Goal: Download file/media

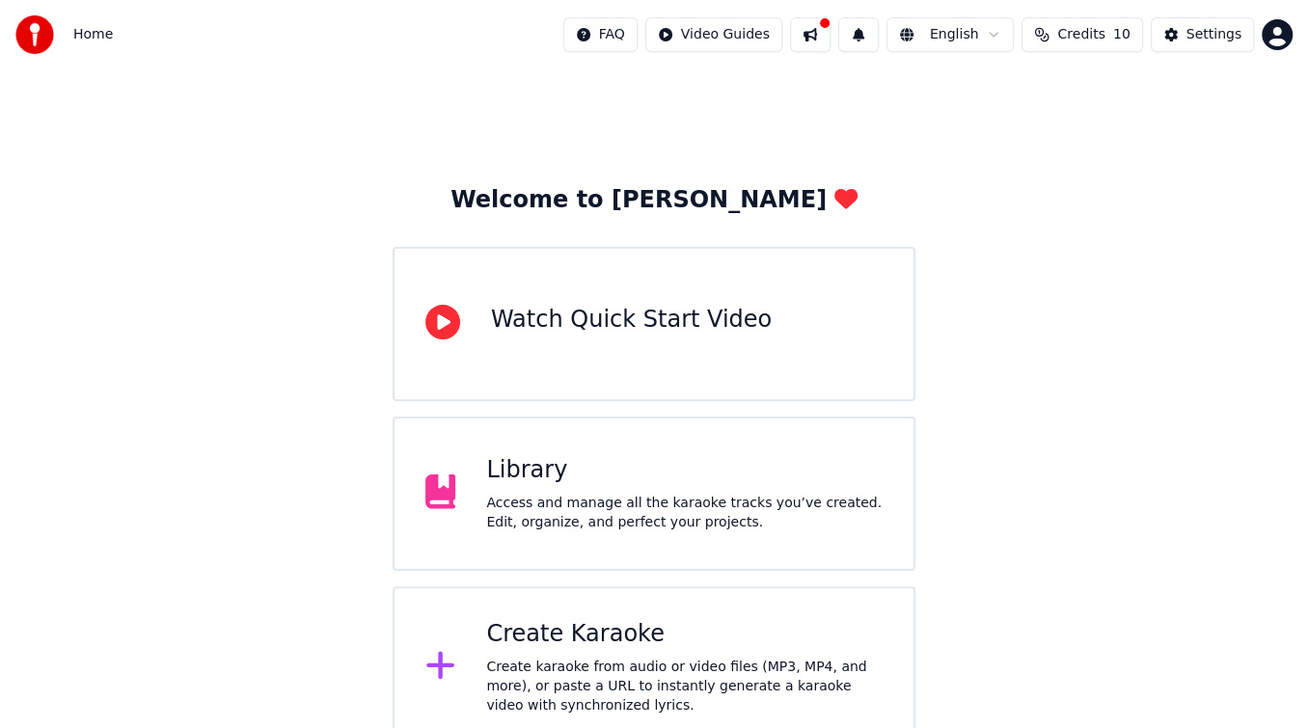
click at [584, 503] on div "Access and manage all the karaoke tracks you’ve created. Edit, organize, and pe…" at bounding box center [684, 513] width 397 height 39
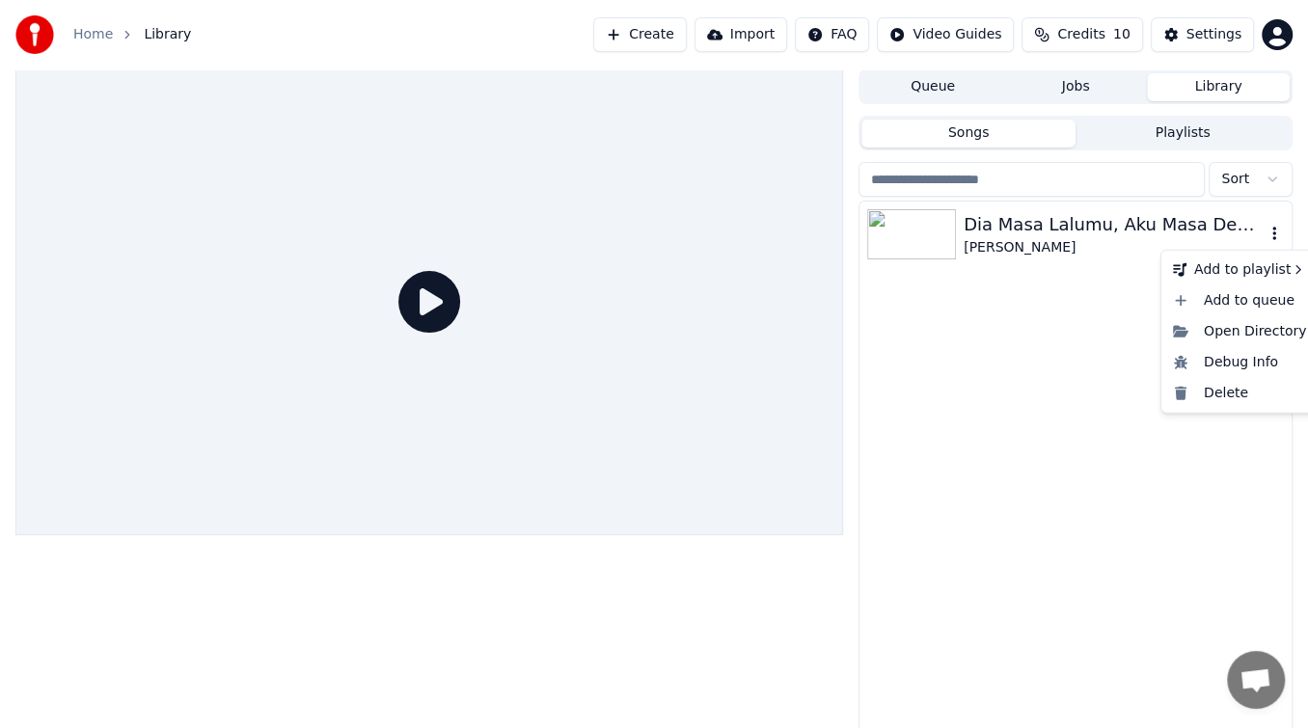
click at [1271, 226] on icon "button" at bounding box center [1274, 233] width 19 height 15
click at [1025, 207] on div "Dia [PERSON_NAME], Aku Masa Depanmu [PERSON_NAME]" at bounding box center [1076, 235] width 432 height 66
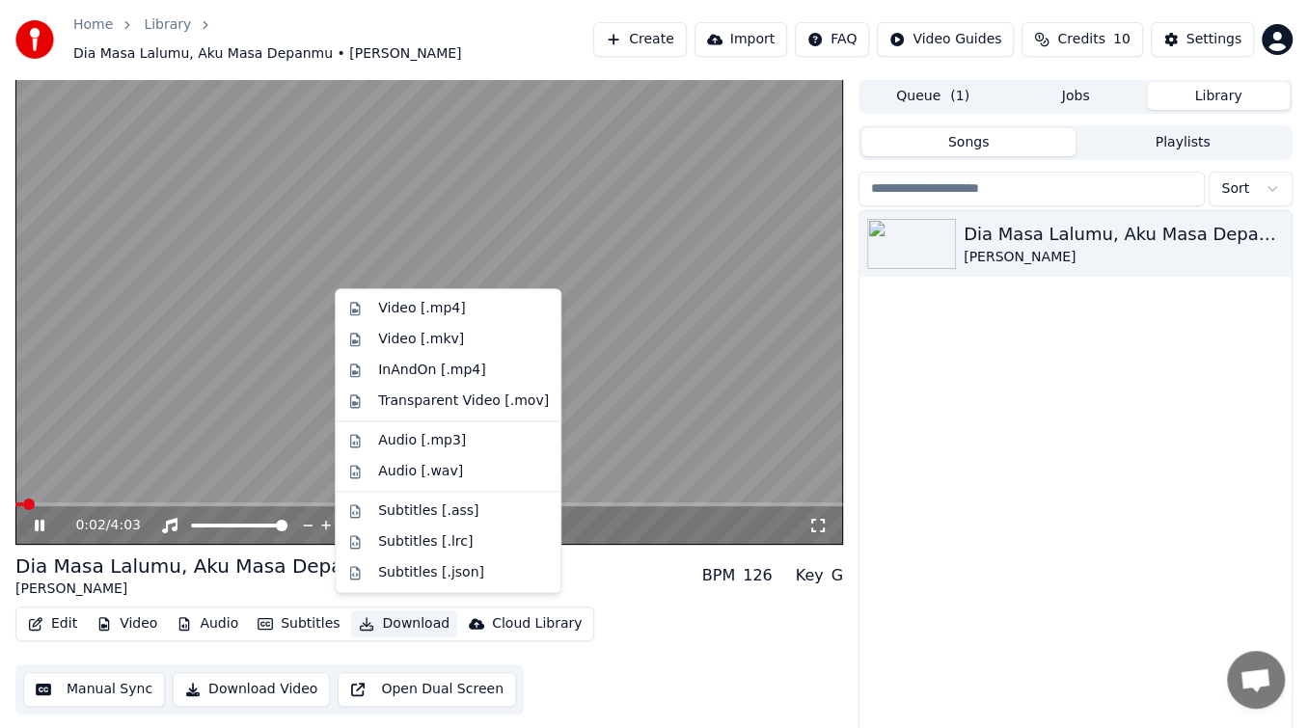
click at [373, 620] on button "Download" at bounding box center [404, 624] width 106 height 27
click at [955, 569] on div "Dia [PERSON_NAME], Aku Masa Depanmu [PERSON_NAME]" at bounding box center [1076, 483] width 432 height 544
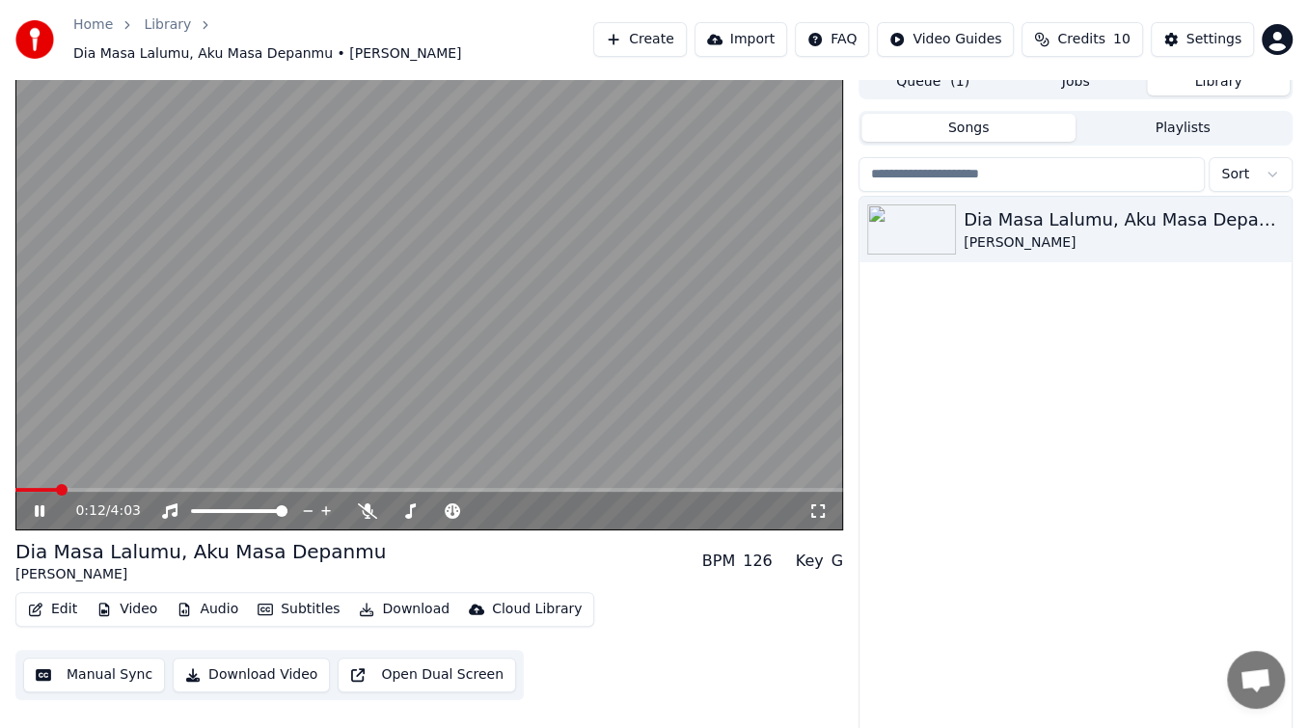
scroll to position [18, 0]
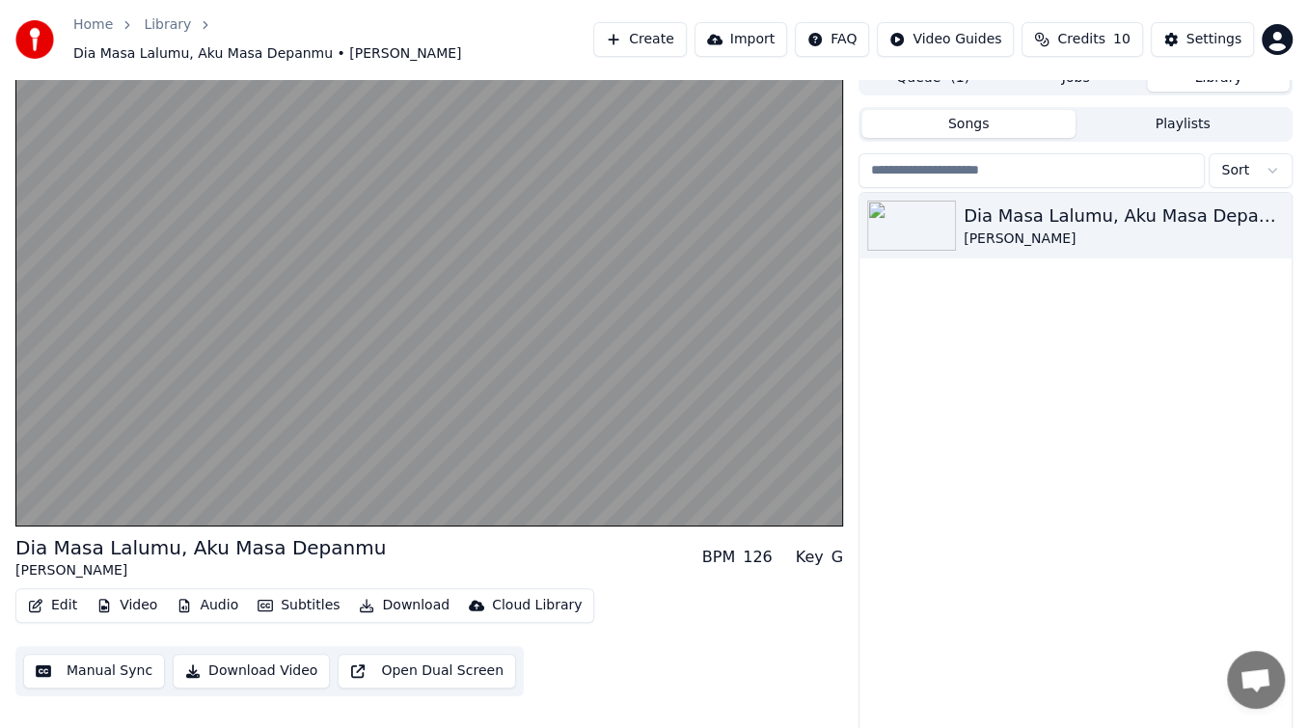
click at [214, 661] on button "Download Video" at bounding box center [251, 671] width 157 height 35
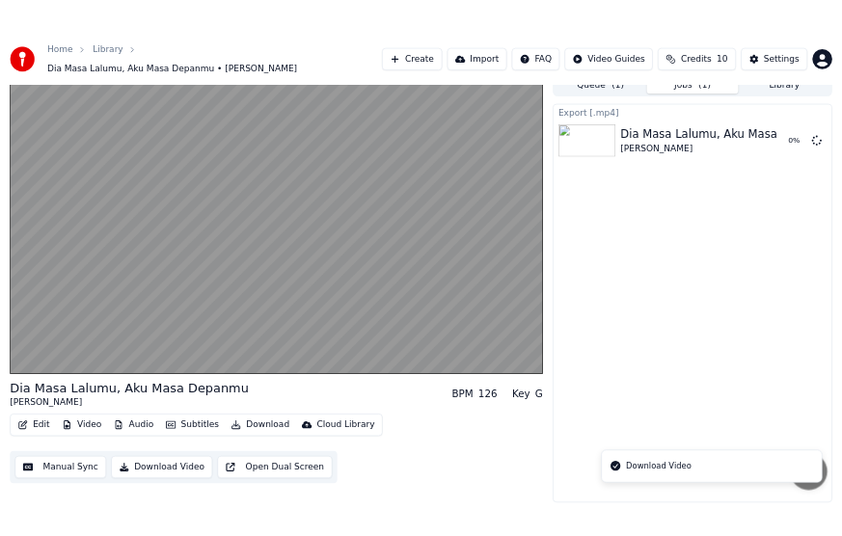
scroll to position [6, 0]
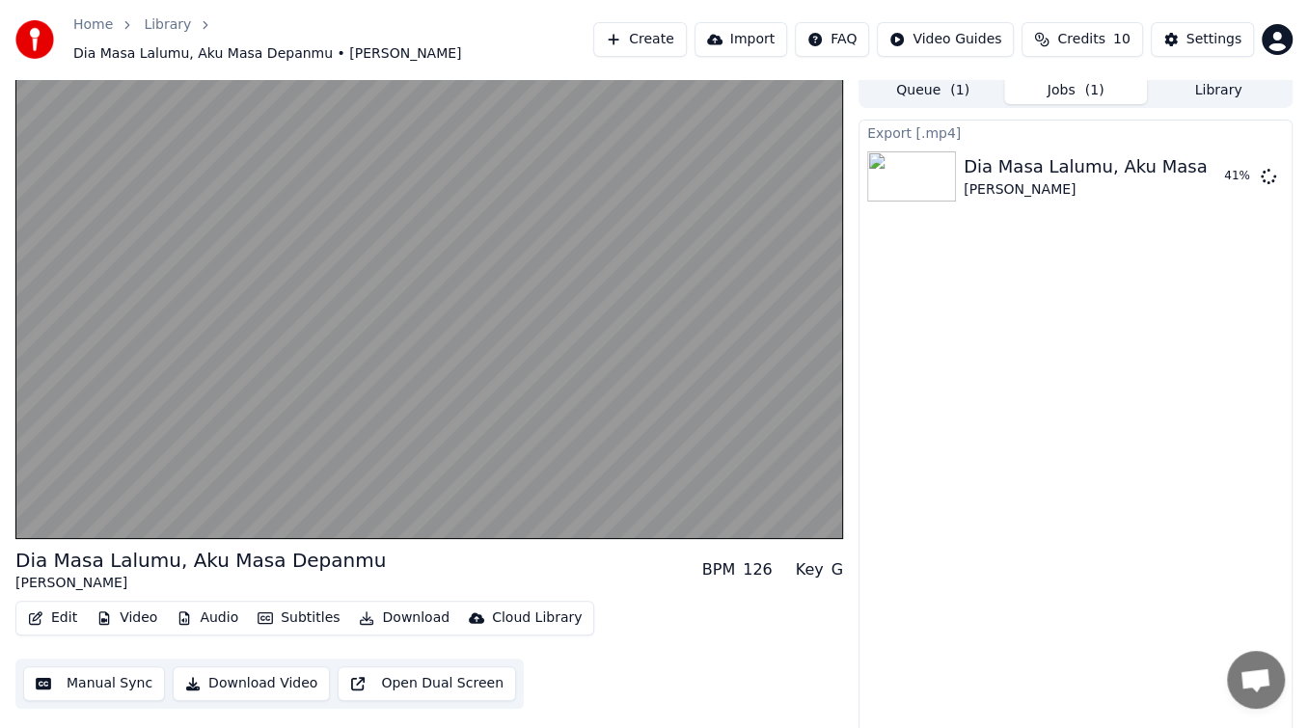
click at [537, 549] on div "Dia Masa Lalumu, Aku Masa Depanmu [PERSON_NAME] BPM 126 Key G" at bounding box center [429, 570] width 828 height 46
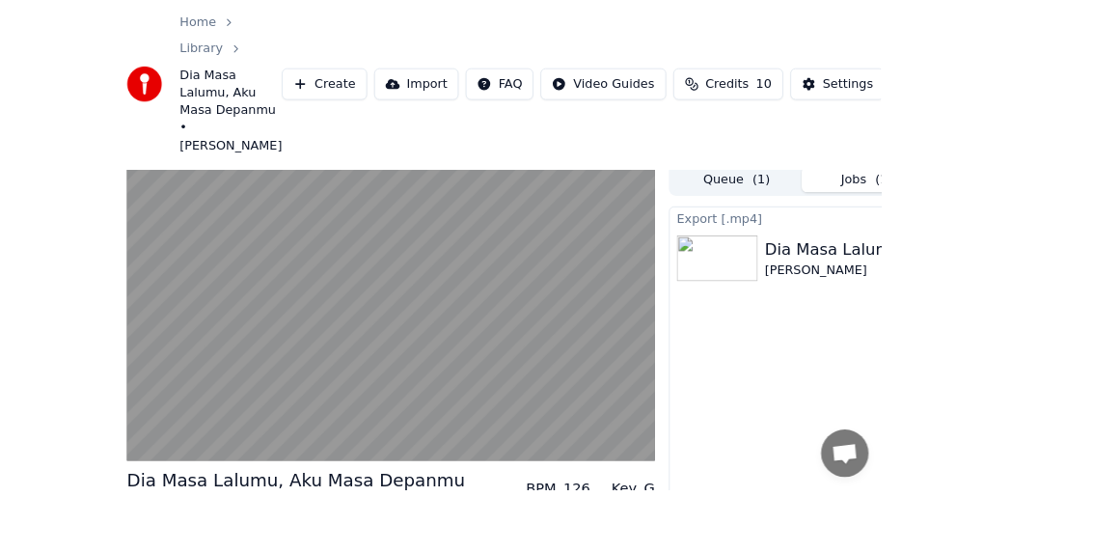
scroll to position [0, 0]
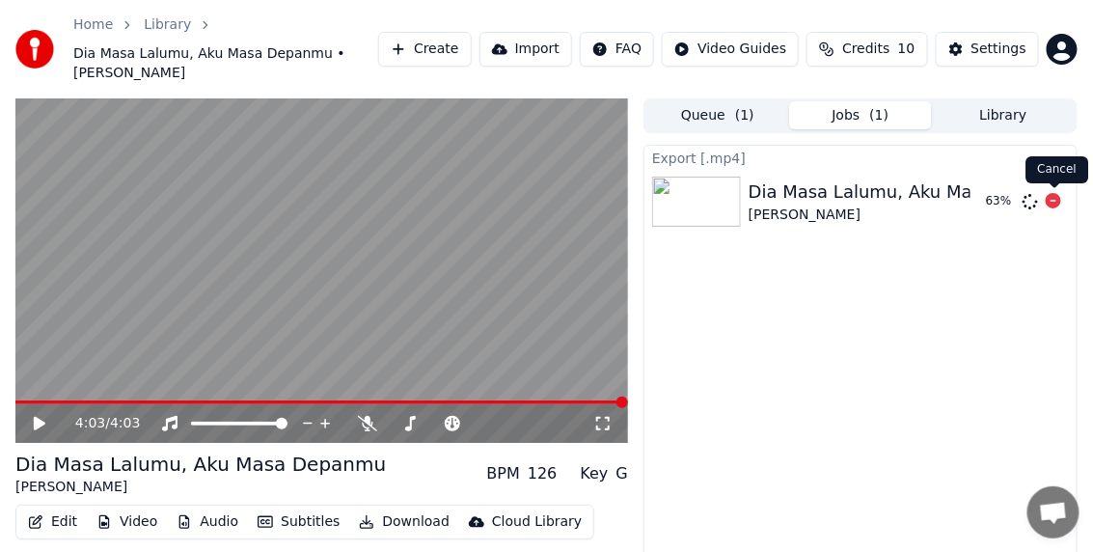
click at [1047, 201] on icon at bounding box center [1053, 200] width 15 height 15
click at [1032, 201] on icon at bounding box center [1030, 201] width 15 height 15
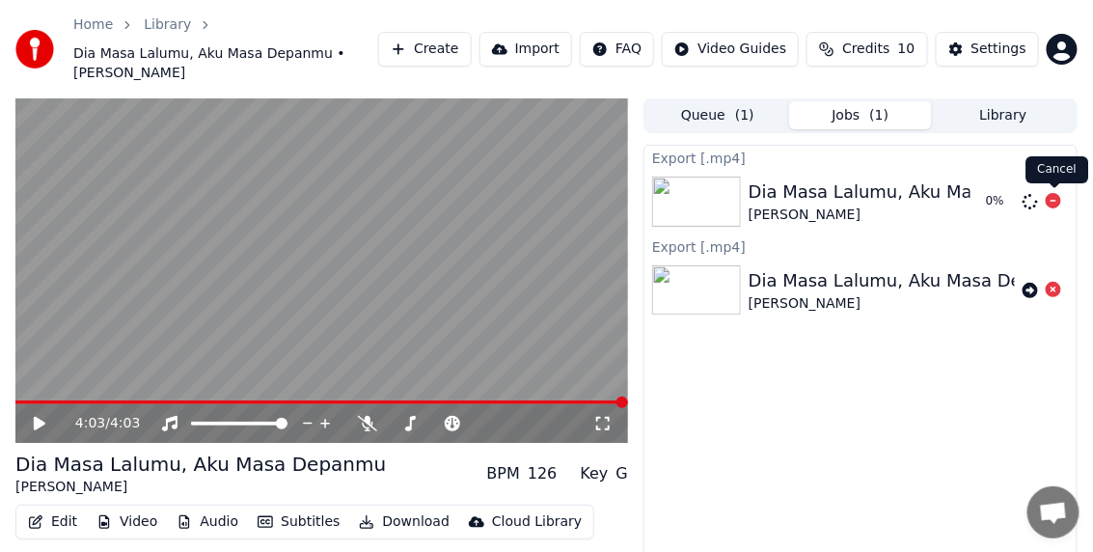
click at [1053, 198] on icon at bounding box center [1053, 200] width 15 height 15
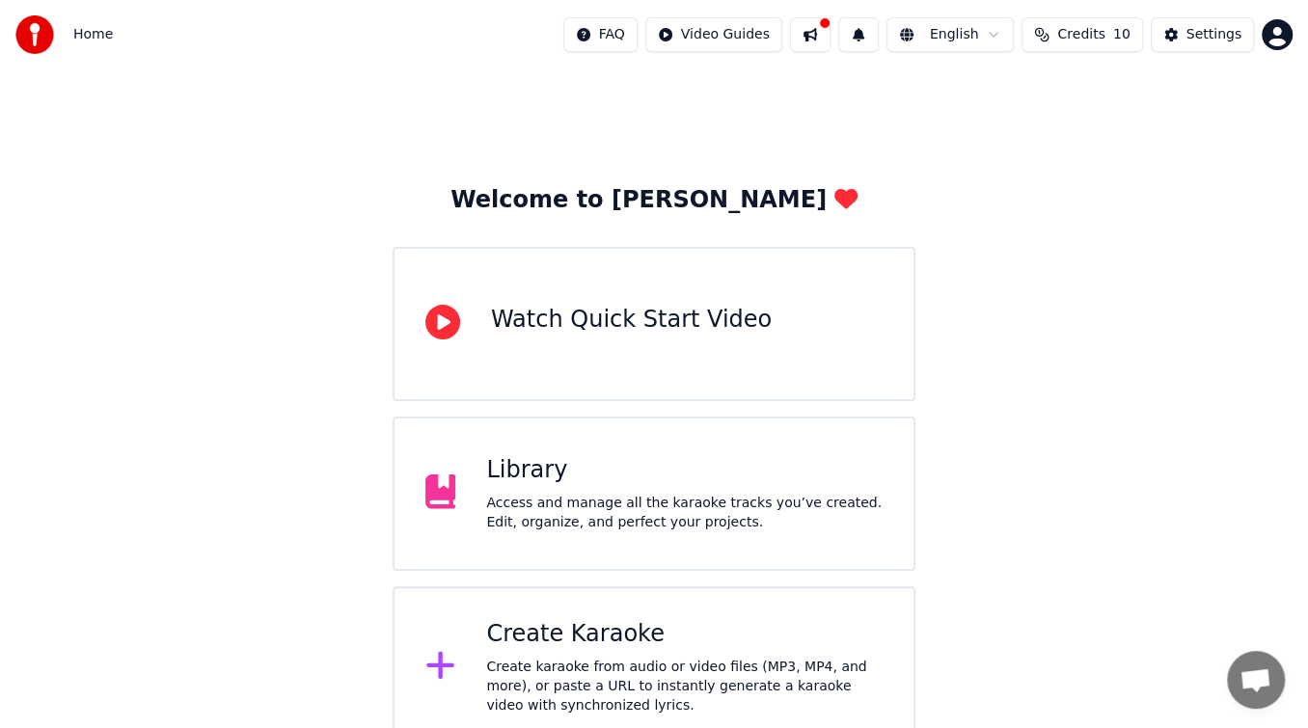
click at [556, 479] on div "Library" at bounding box center [684, 470] width 397 height 31
